Goal: Check status: Check status

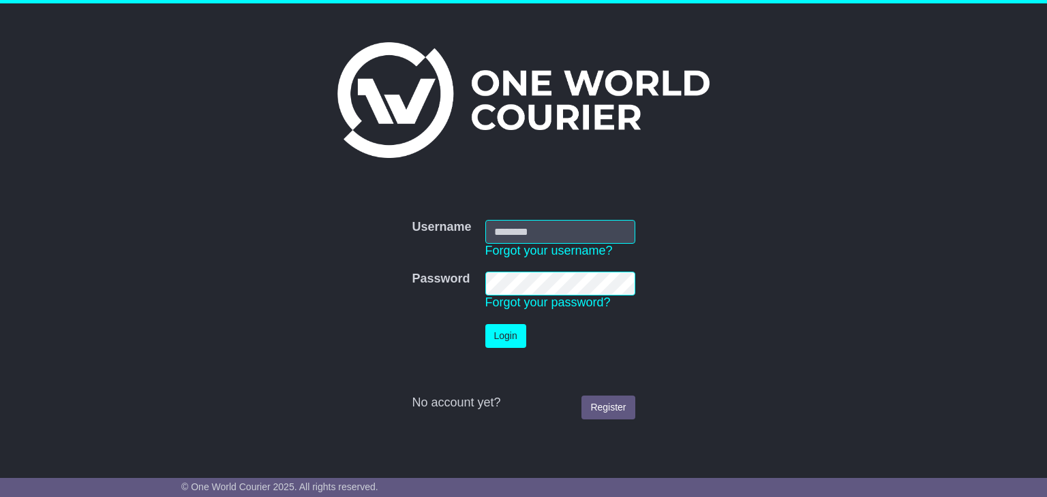
type input "**********"
click at [501, 341] on button "Login" at bounding box center [505, 336] width 41 height 24
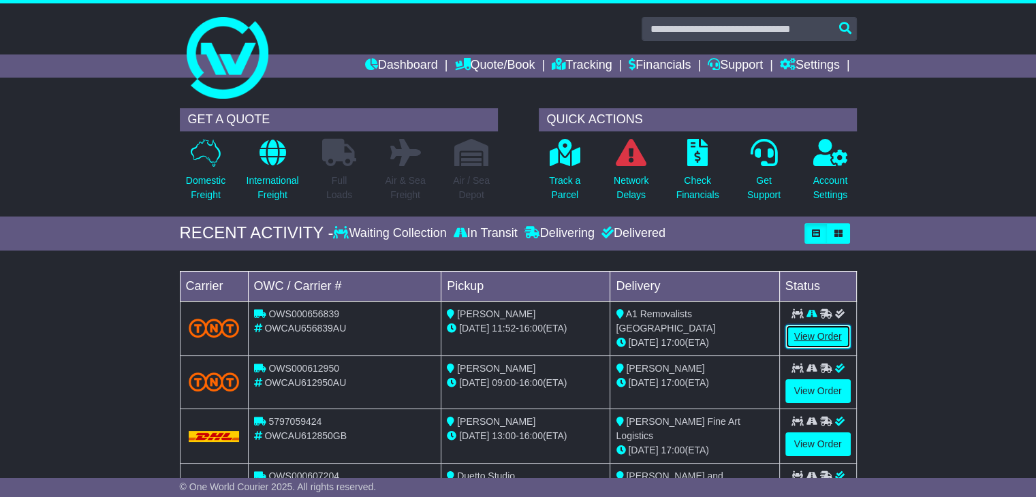
click at [818, 336] on link "View Order" at bounding box center [818, 337] width 65 height 24
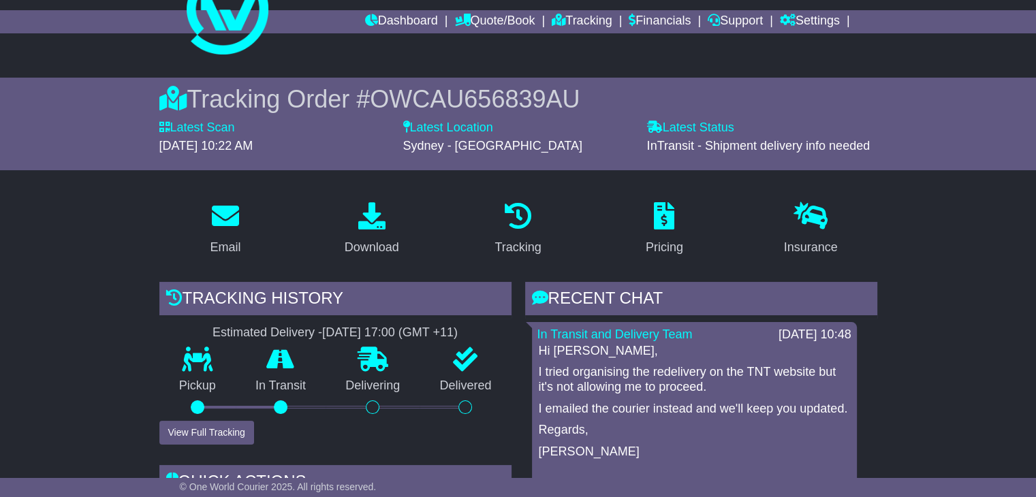
scroll to position [104, 0]
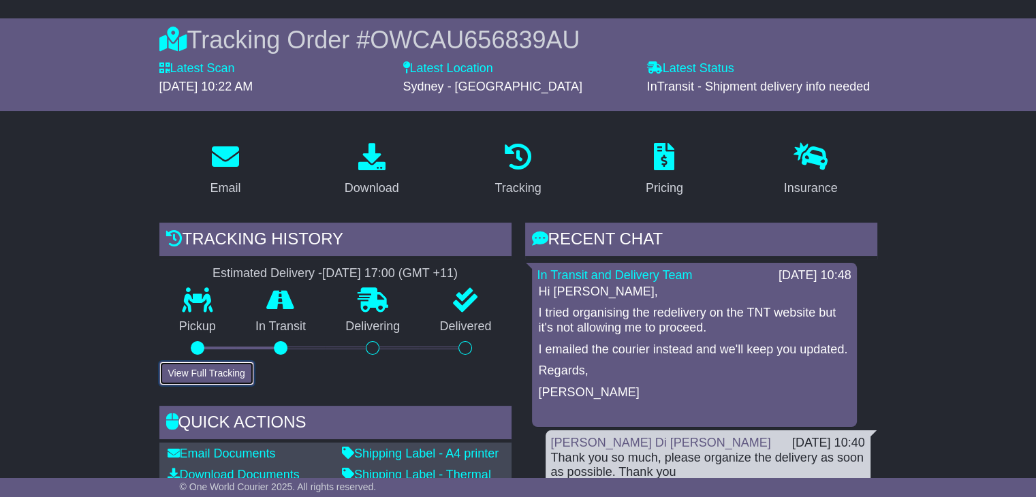
click at [169, 371] on button "View Full Tracking" at bounding box center [206, 374] width 95 height 24
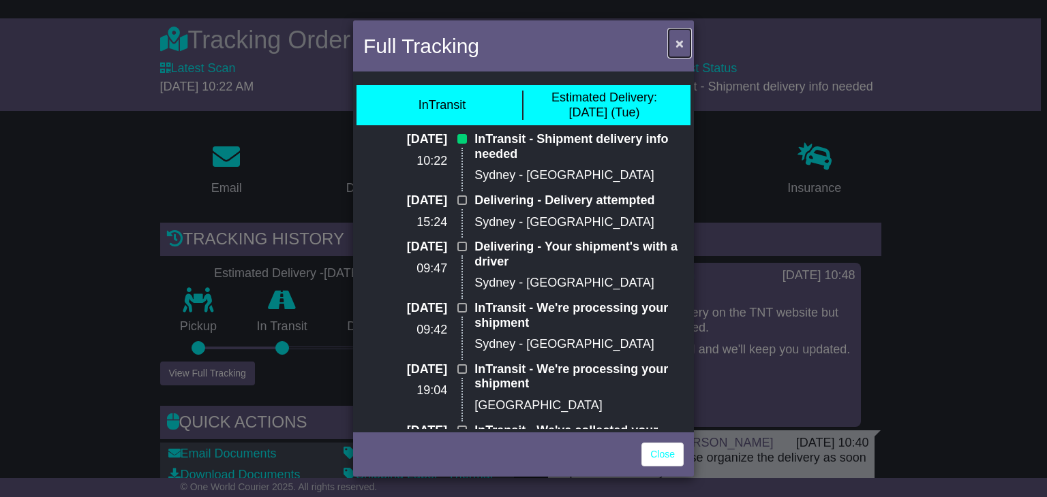
click at [681, 36] on span "×" at bounding box center [679, 43] width 8 height 16
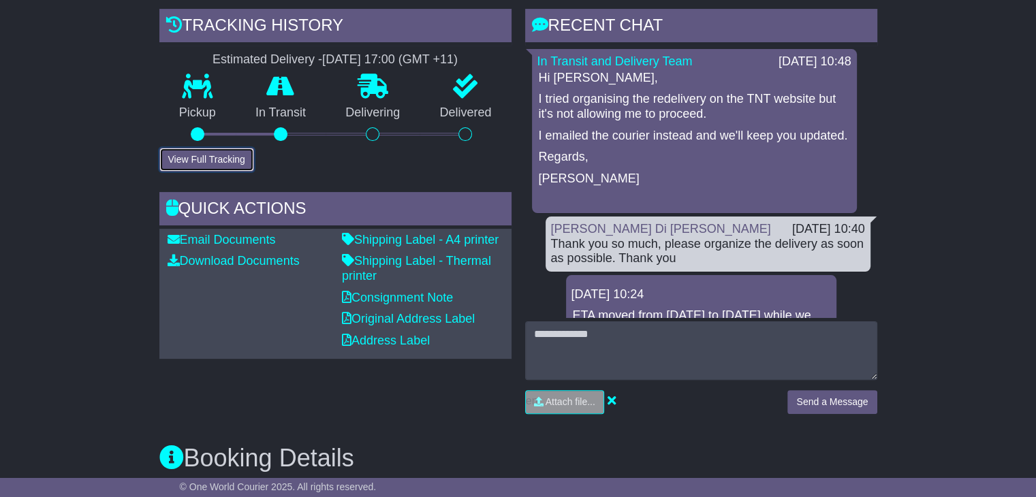
scroll to position [324, 0]
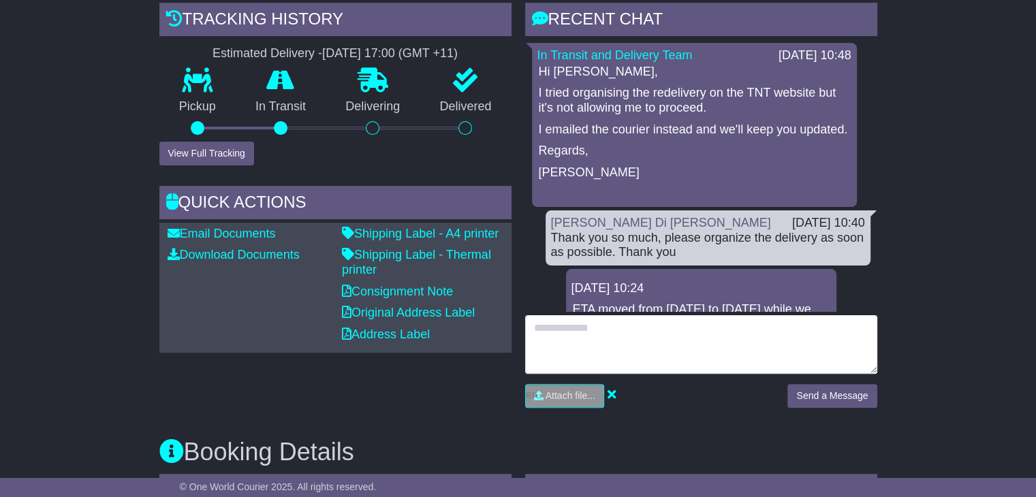
click at [664, 339] on textarea at bounding box center [701, 344] width 352 height 59
paste textarea "**********"
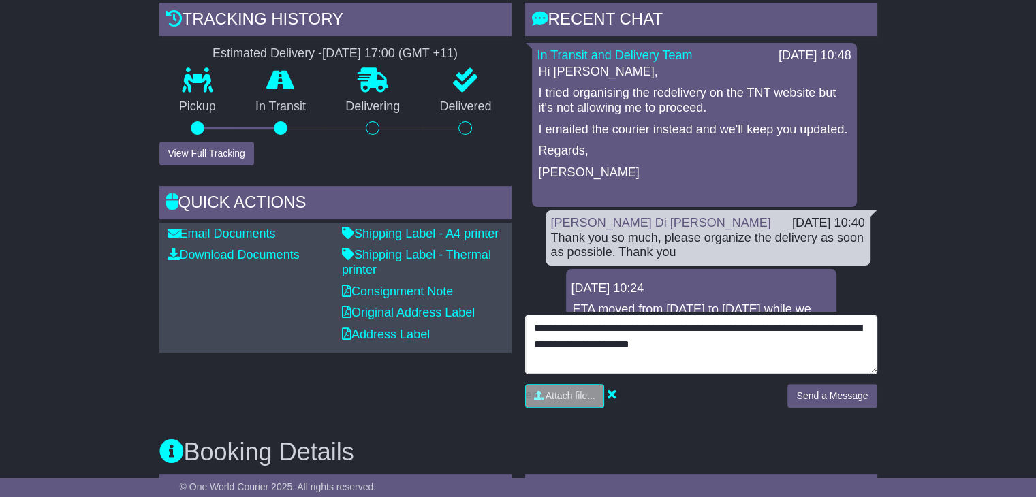
type textarea "**********"
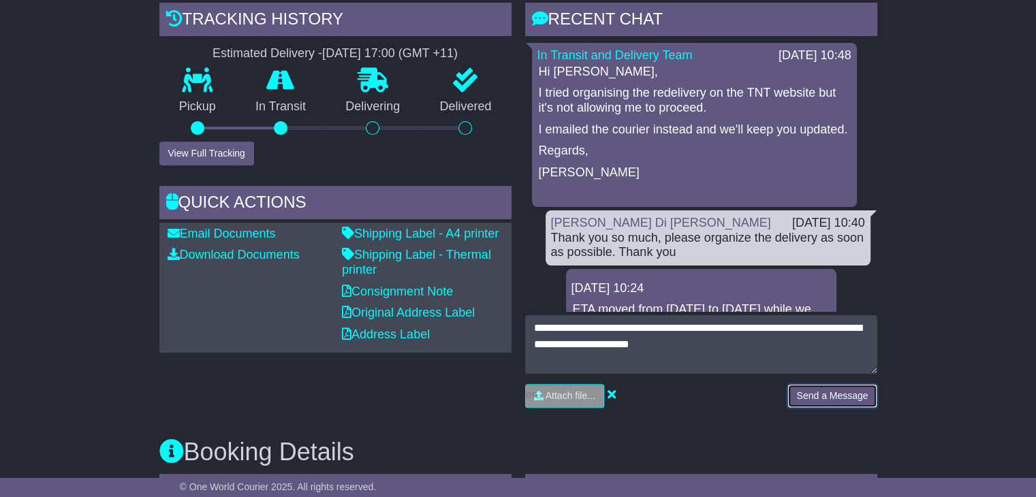
click at [840, 401] on button "Send a Message" at bounding box center [832, 396] width 89 height 24
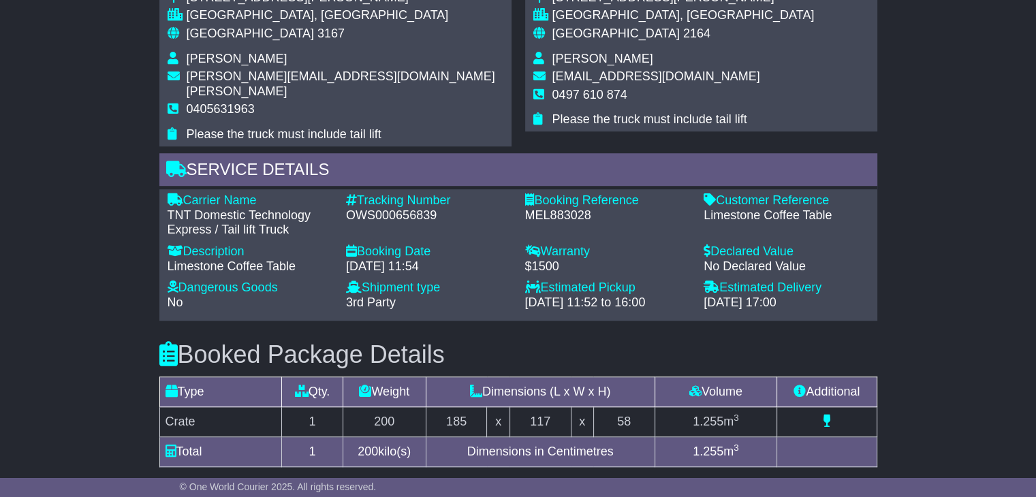
scroll to position [875, 0]
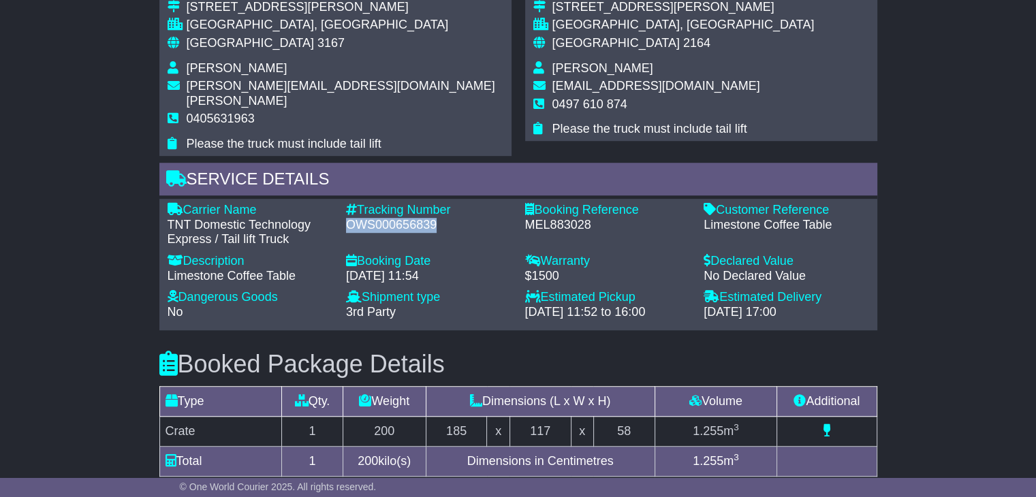
drag, startPoint x: 434, startPoint y: 211, endPoint x: 345, endPoint y: 212, distance: 89.3
click at [345, 212] on div "Tracking Number - OWS000656839" at bounding box center [428, 225] width 179 height 44
copy div "OWS000656839"
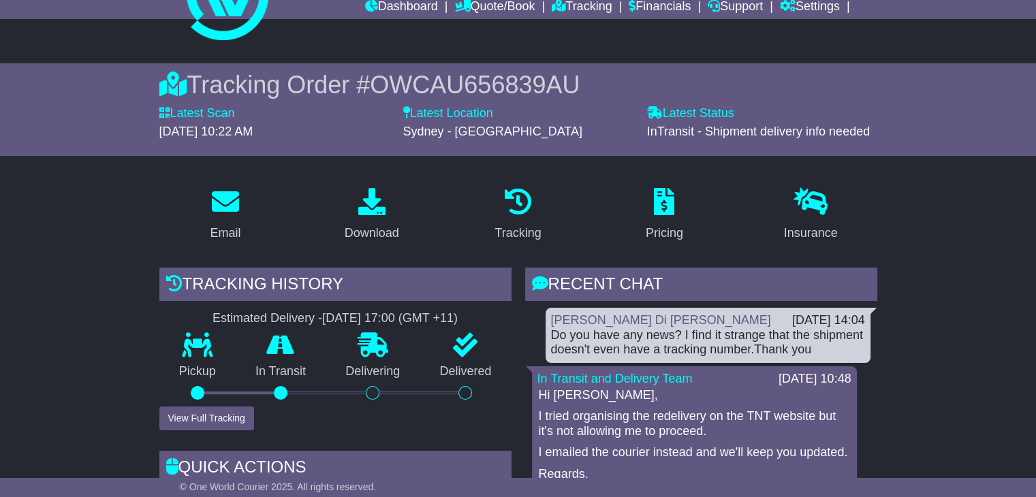
scroll to position [37, 0]
